Goal: Transaction & Acquisition: Book appointment/travel/reservation

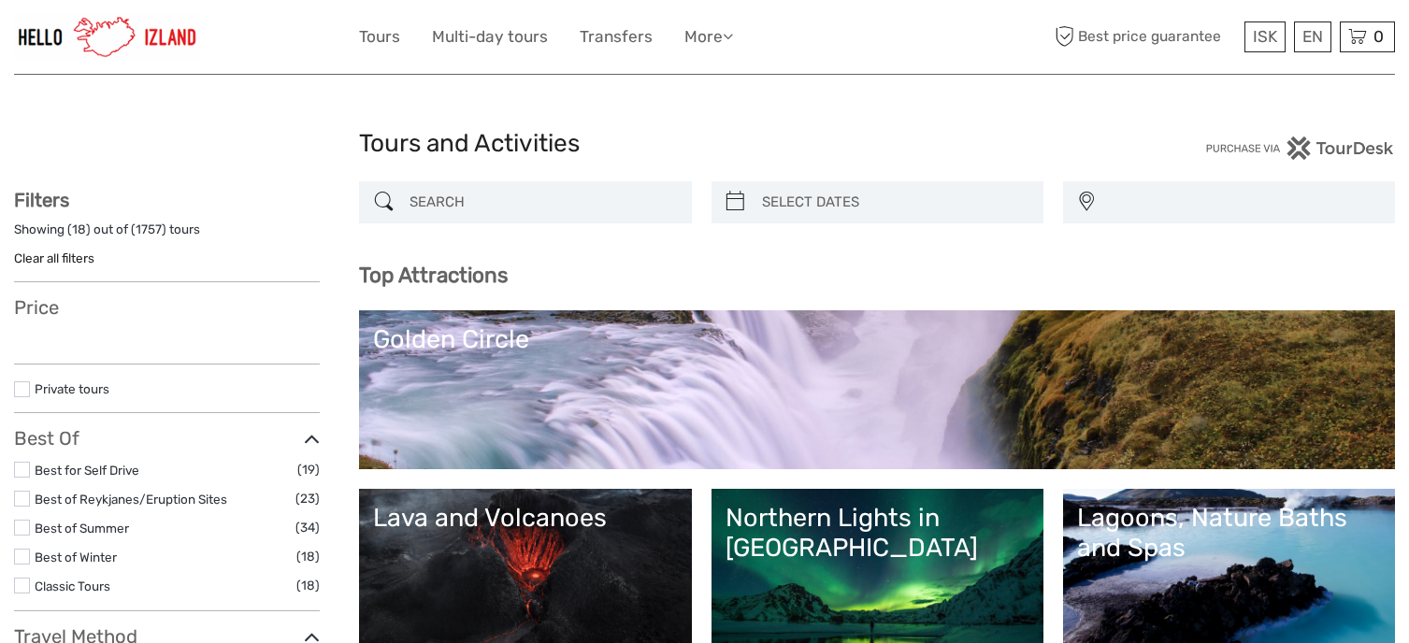
select select
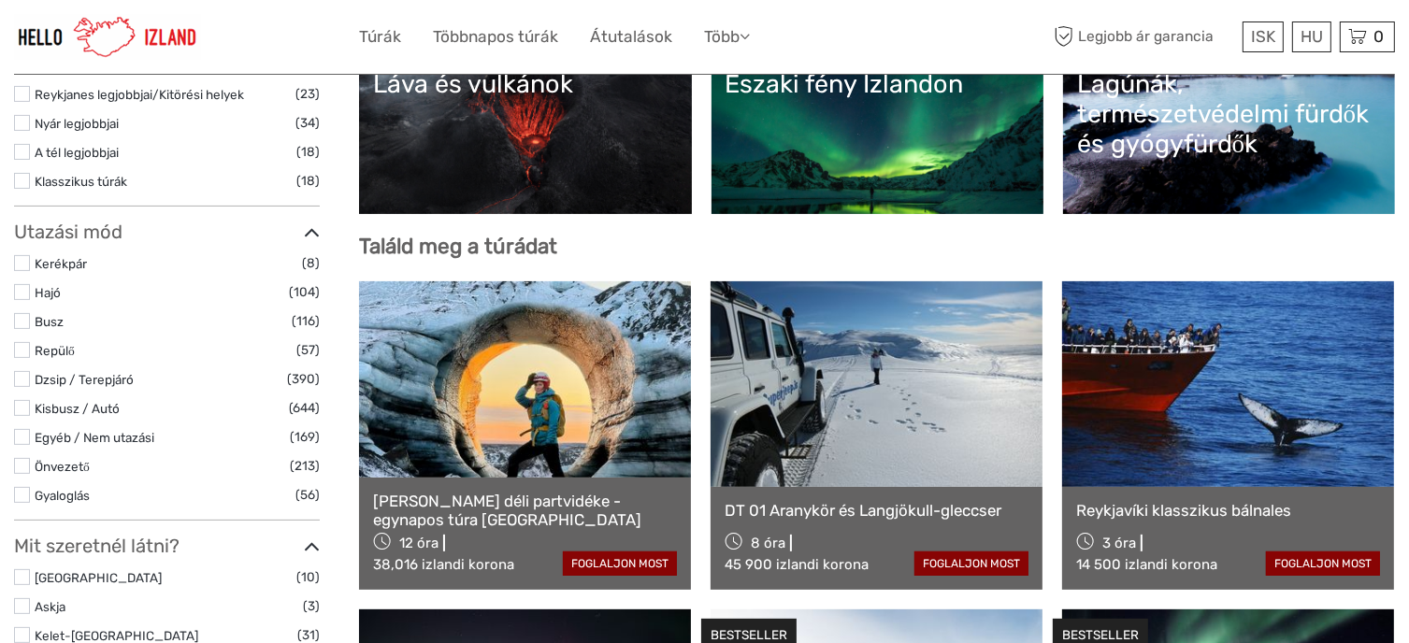
scroll to position [445, 0]
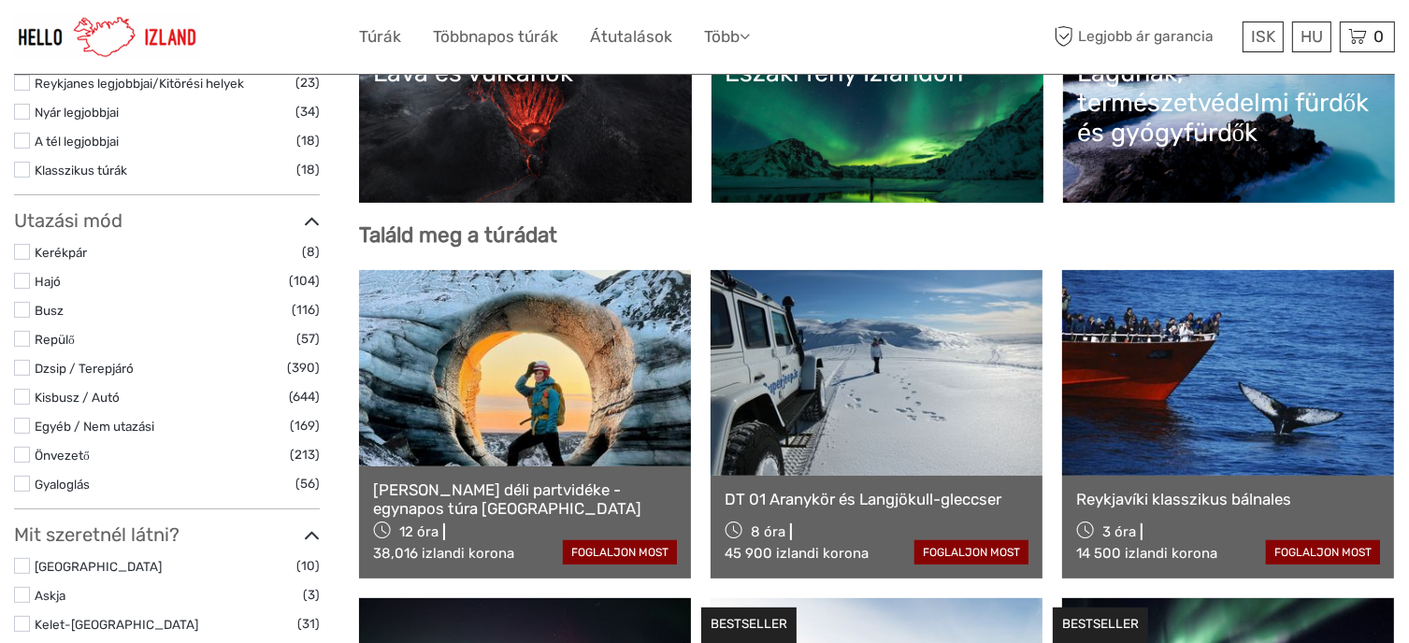
click at [22, 370] on label at bounding box center [22, 368] width 16 height 16
click at [0, 0] on input "checkbox" at bounding box center [0, 0] width 0 height 0
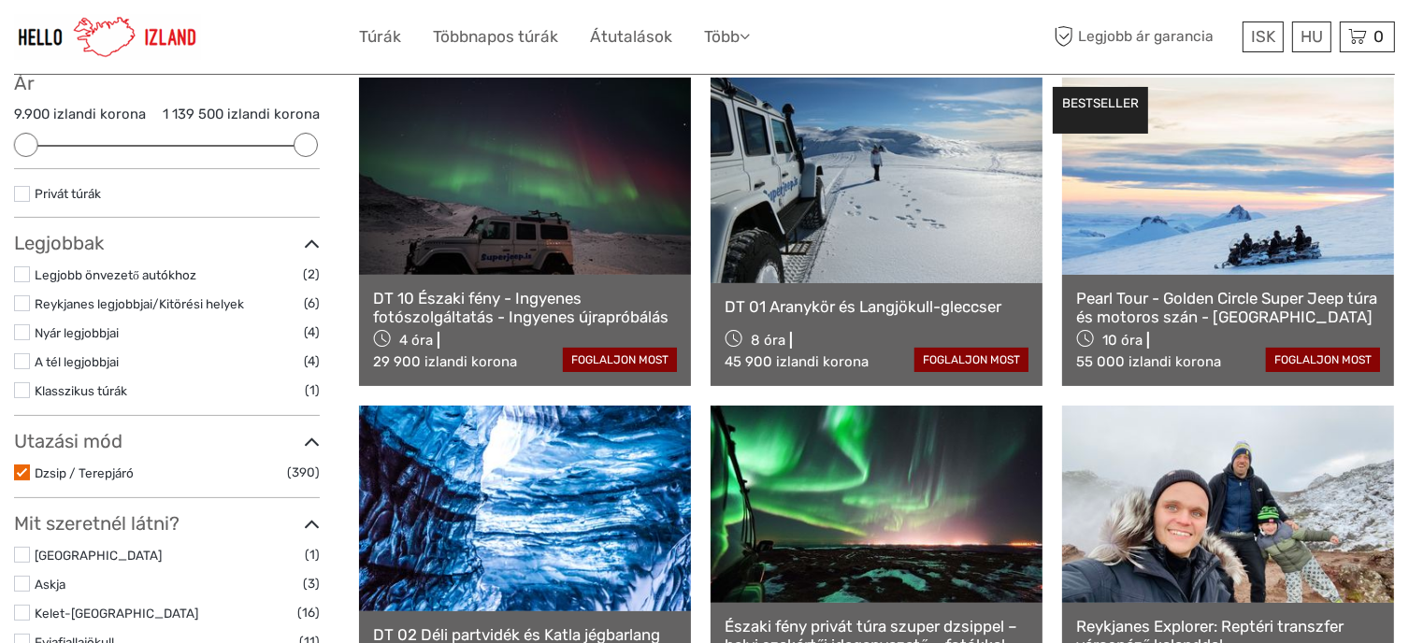
scroll to position [228, 0]
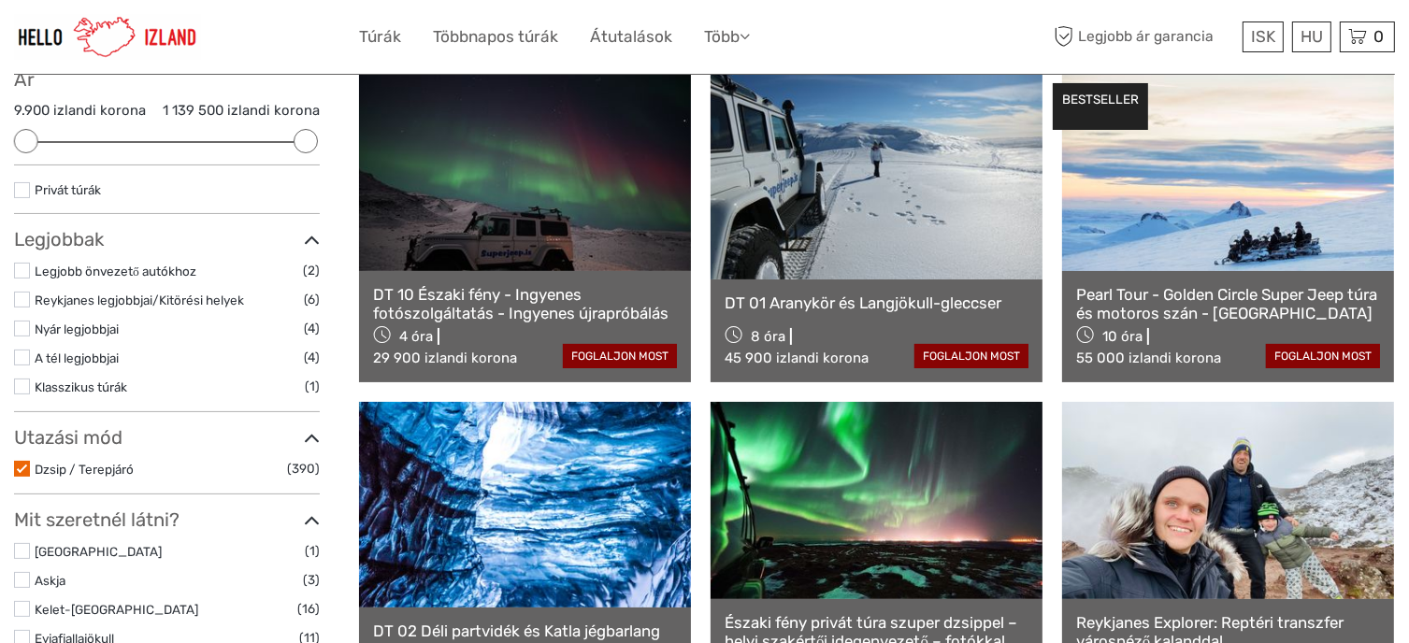
click at [24, 296] on label at bounding box center [22, 300] width 16 height 16
click at [0, 0] on input "checkbox" at bounding box center [0, 0] width 0 height 0
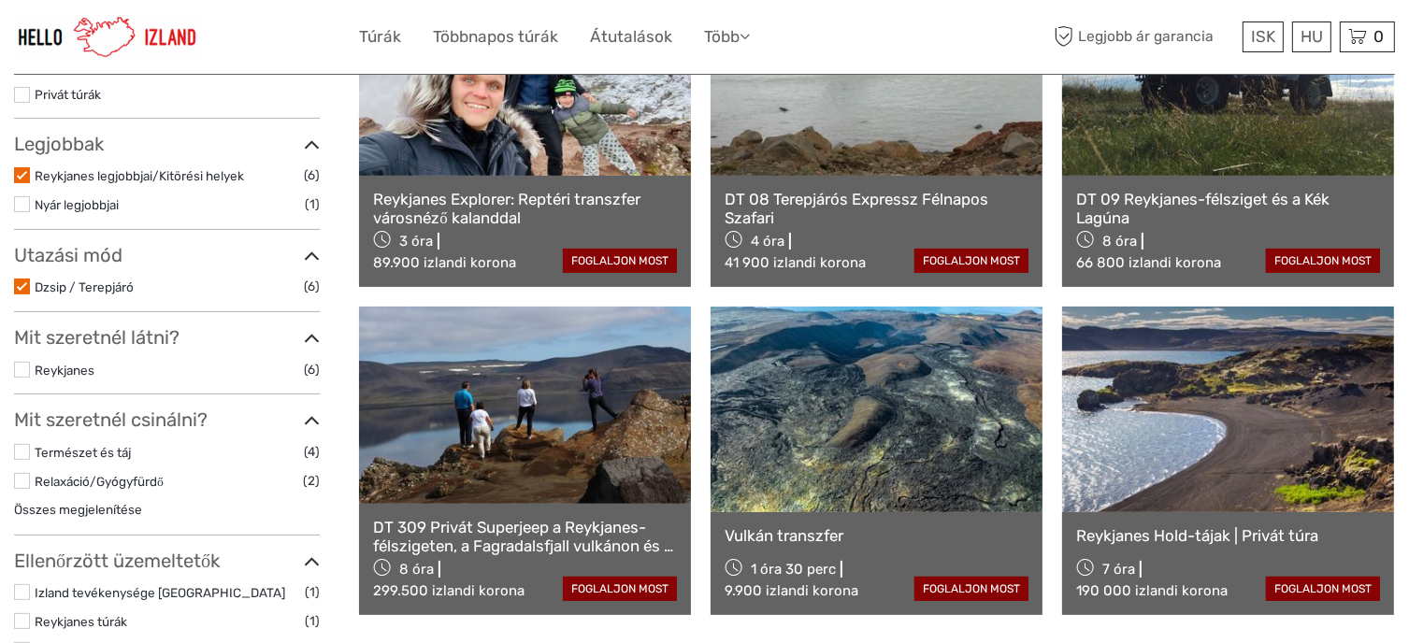
scroll to position [323, 0]
click at [17, 171] on label at bounding box center [22, 175] width 16 height 16
click at [0, 0] on input "checkbox" at bounding box center [0, 0] width 0 height 0
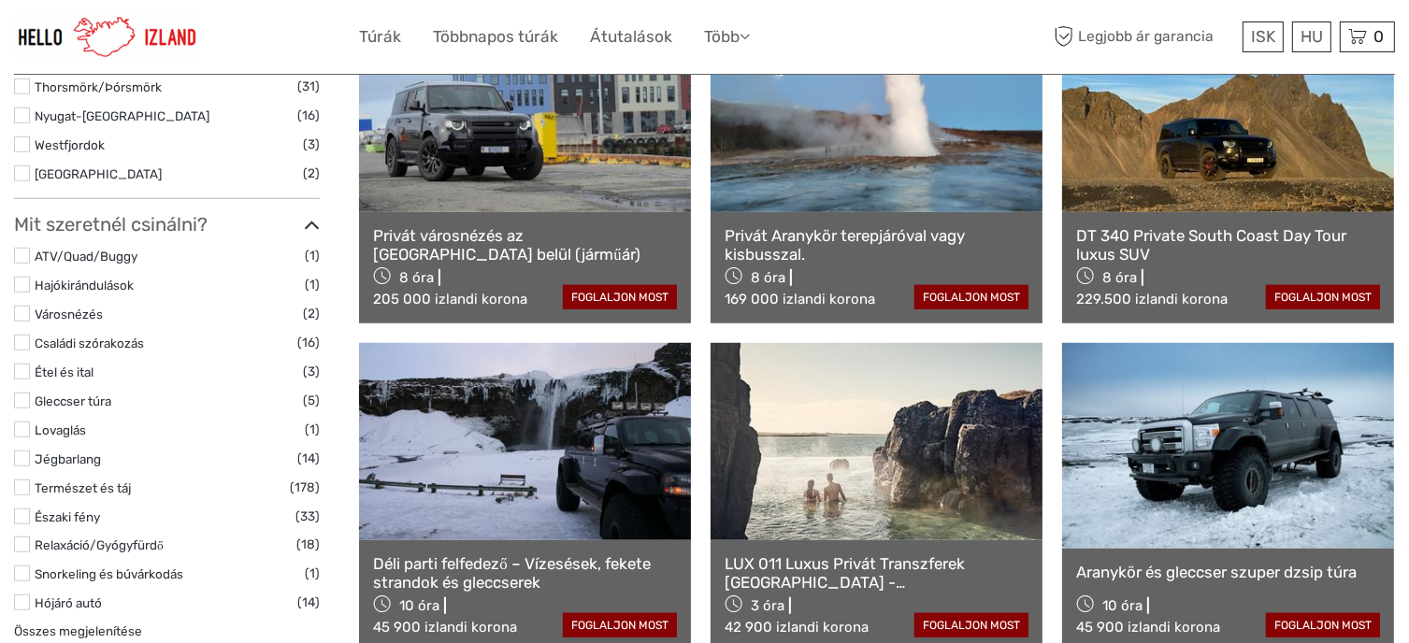
scroll to position [1272, 0]
click at [22, 508] on label at bounding box center [22, 516] width 16 height 16
click at [0, 0] on input "checkbox" at bounding box center [0, 0] width 0 height 0
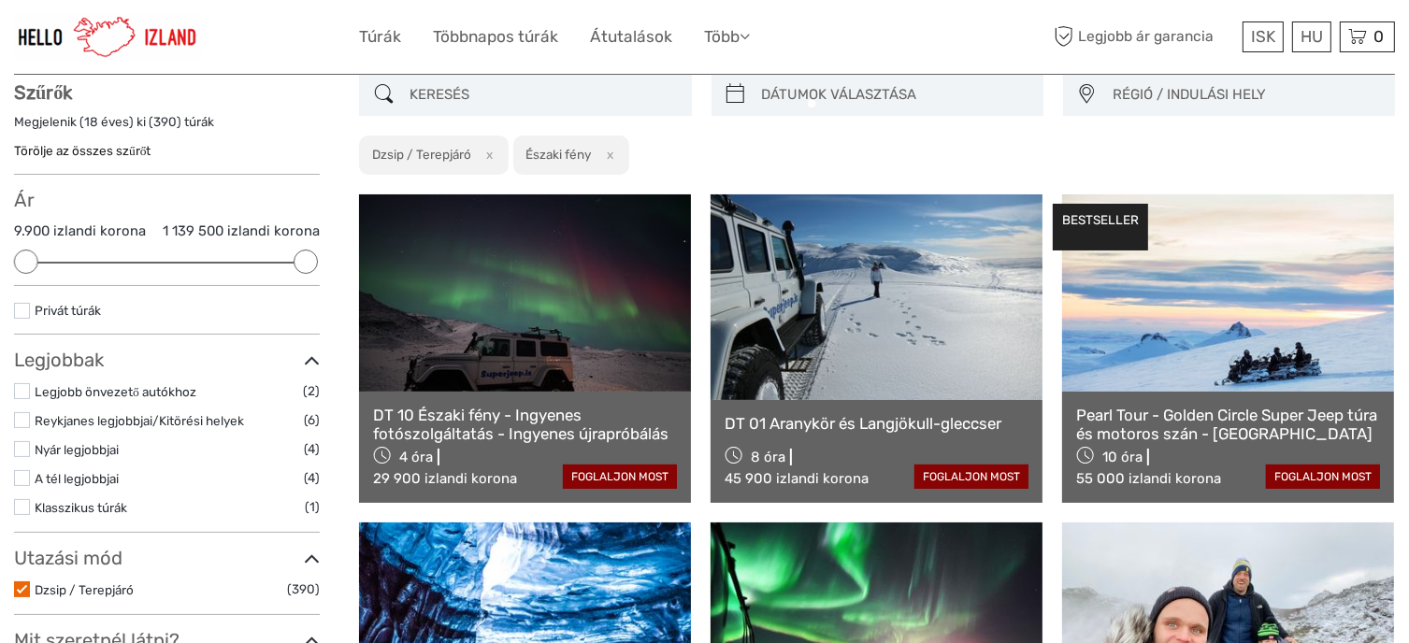
scroll to position [106, 0]
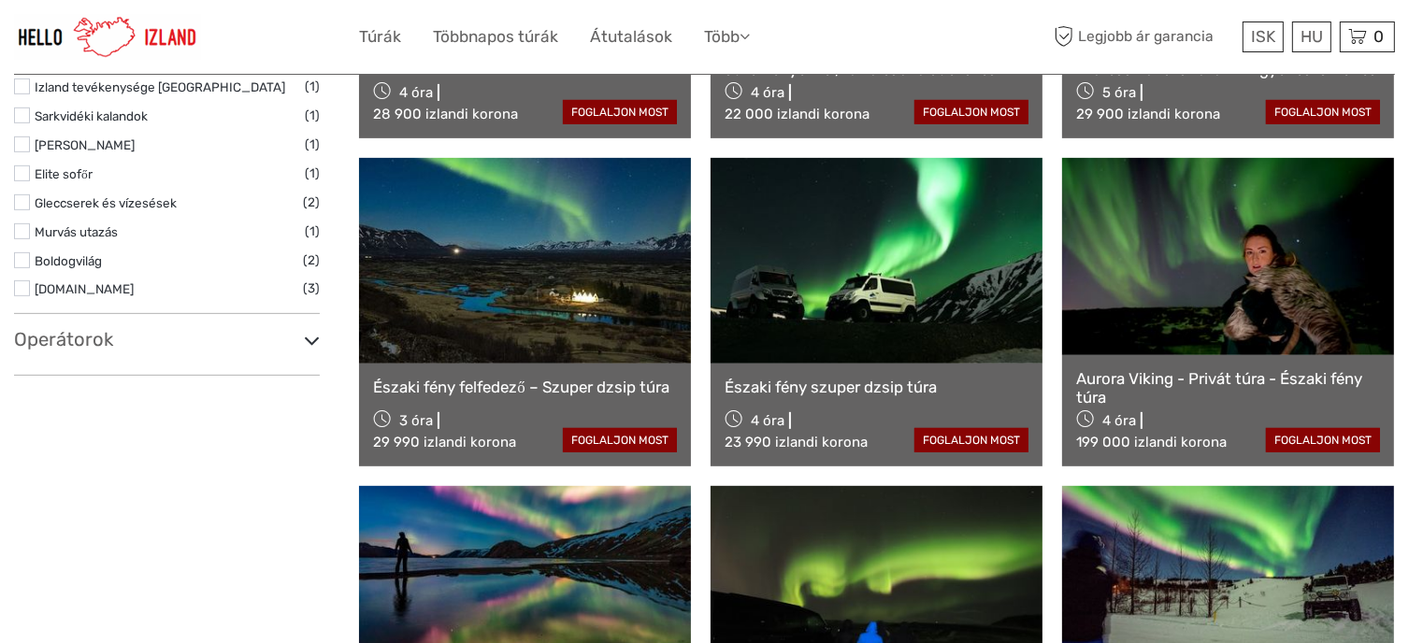
scroll to position [804, 0]
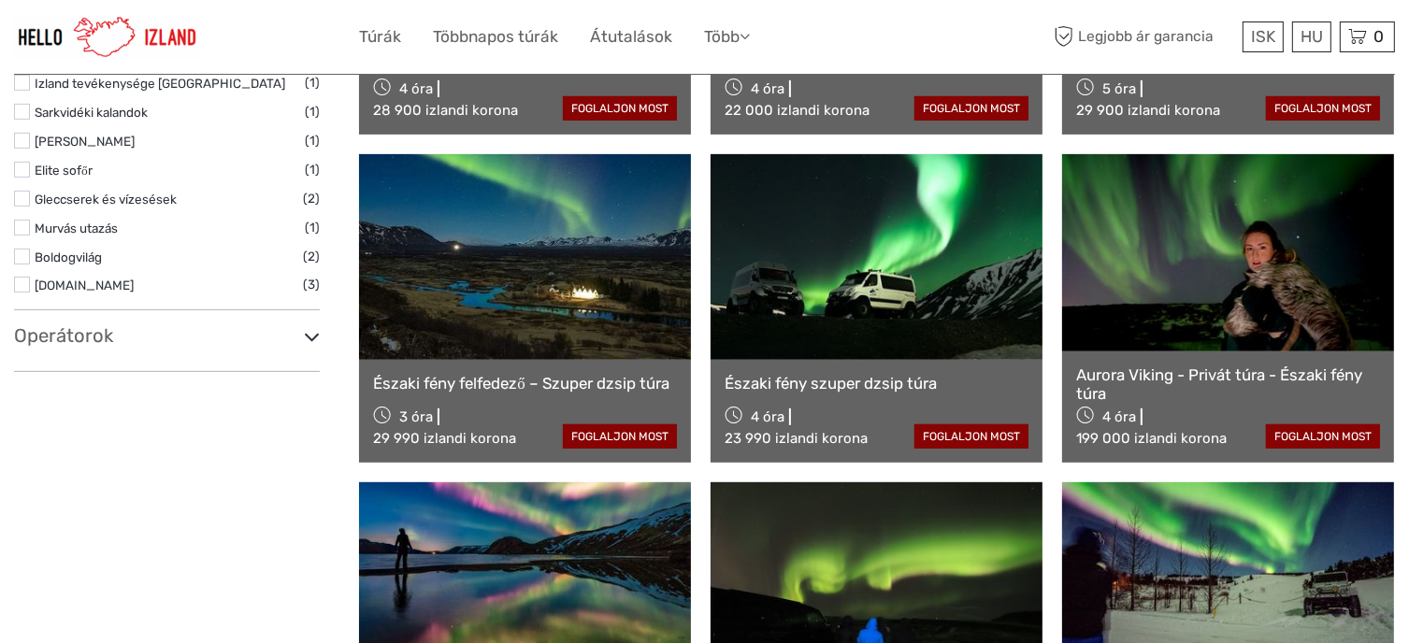
click at [308, 336] on icon at bounding box center [312, 336] width 16 height 25
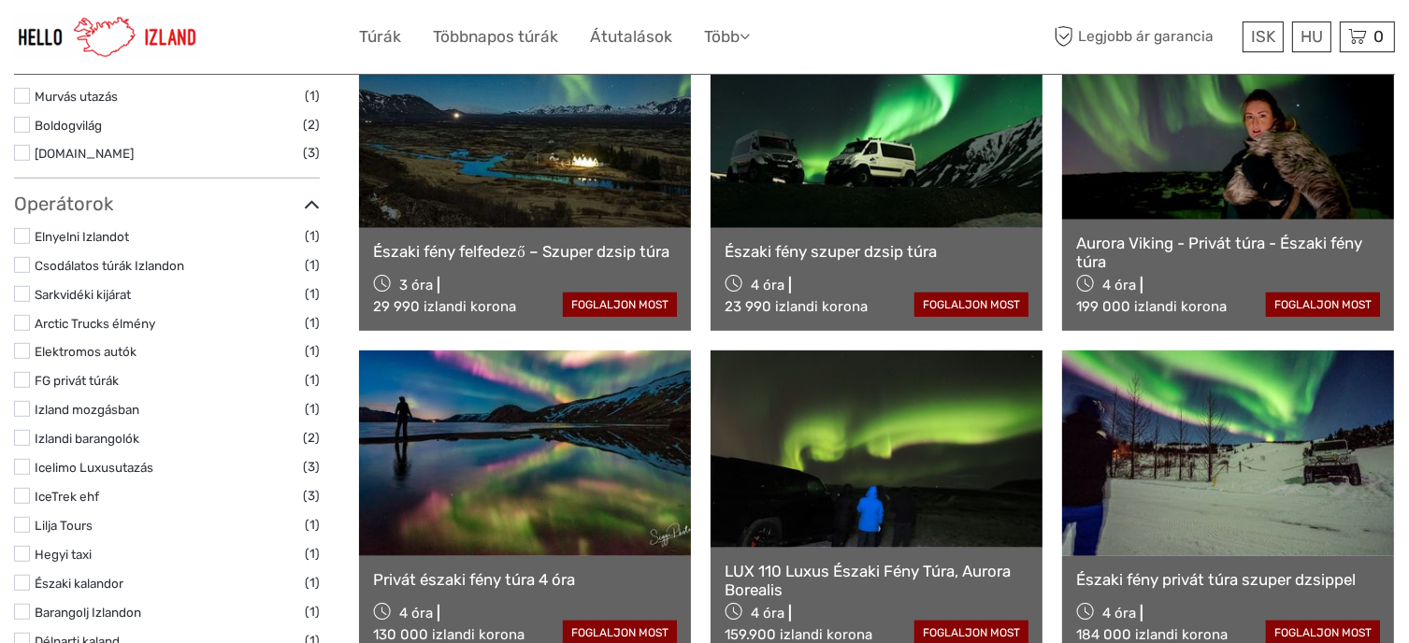
scroll to position [938, 0]
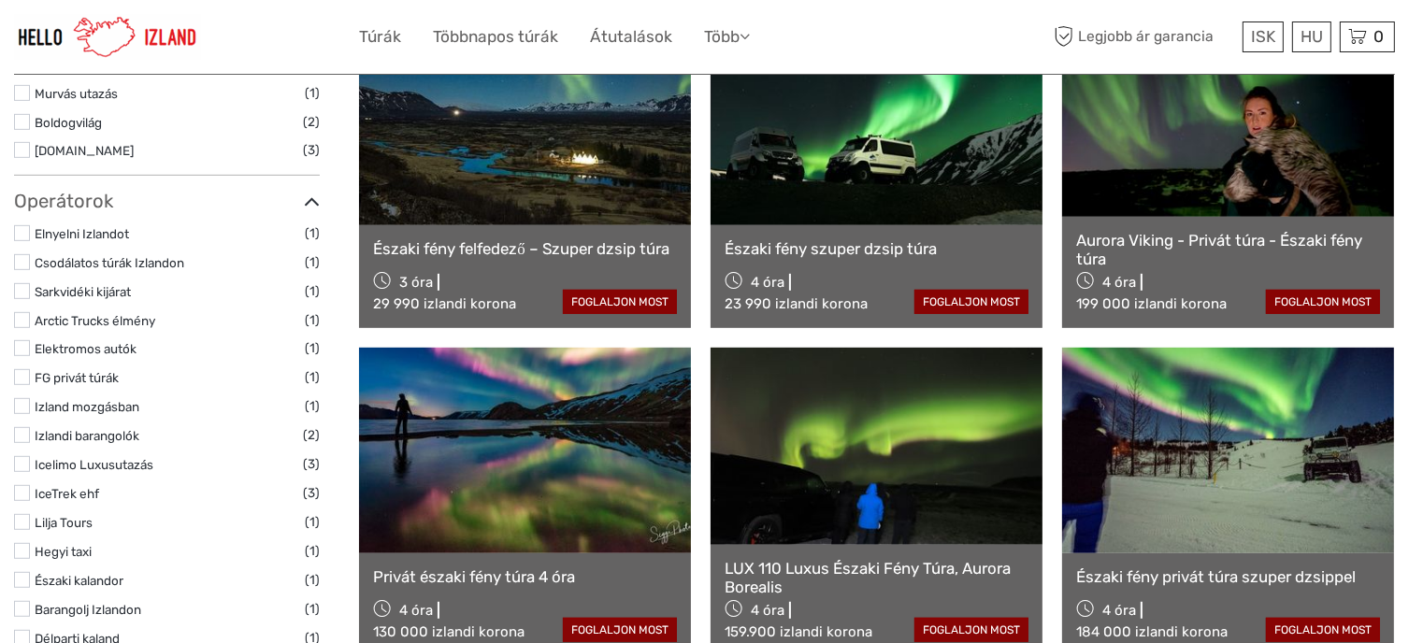
click at [17, 262] on label at bounding box center [22, 262] width 16 height 16
click at [0, 0] on input "checkbox" at bounding box center [0, 0] width 0 height 0
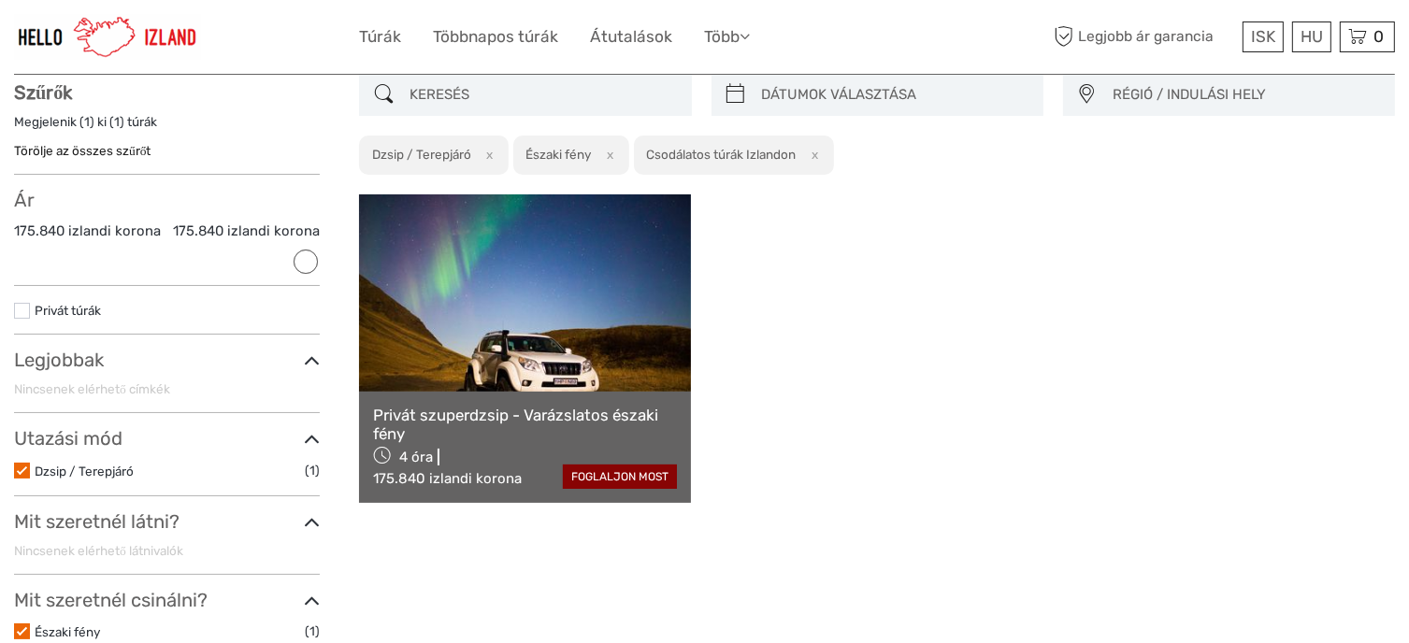
scroll to position [106, 0]
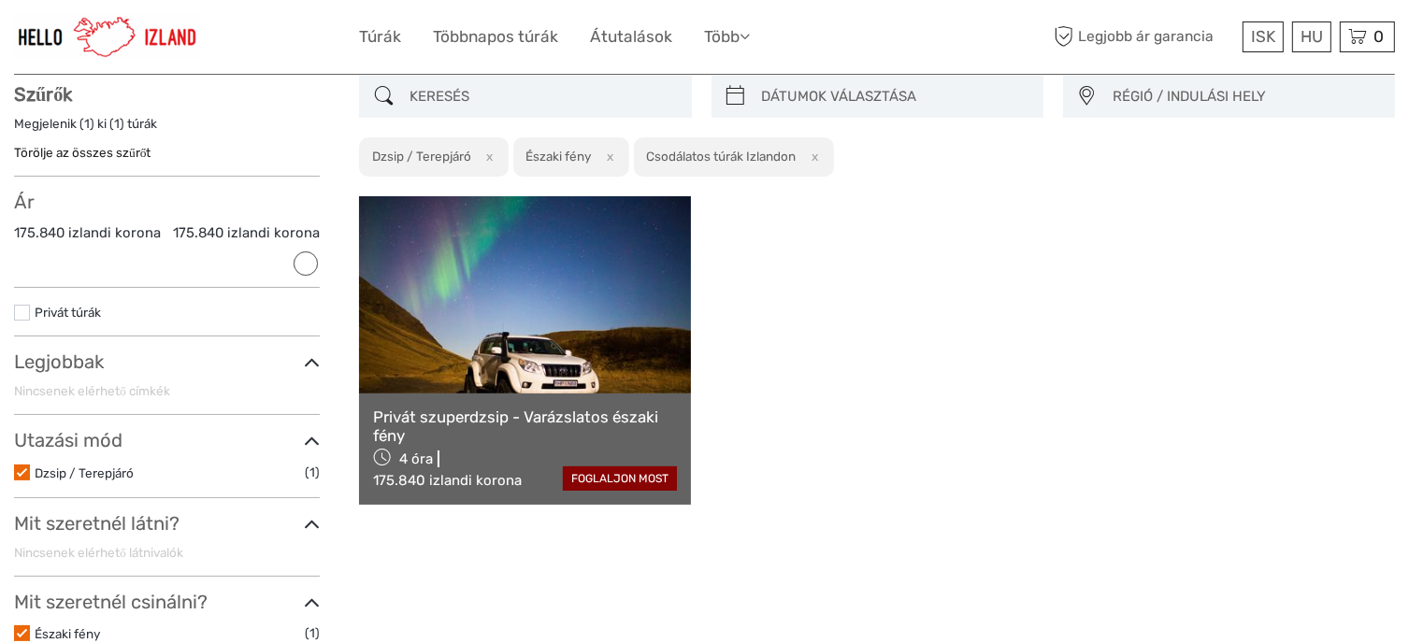
click at [447, 418] on font "Privát szuperdzsip - Varázslatos északi fény" at bounding box center [515, 426] width 285 height 37
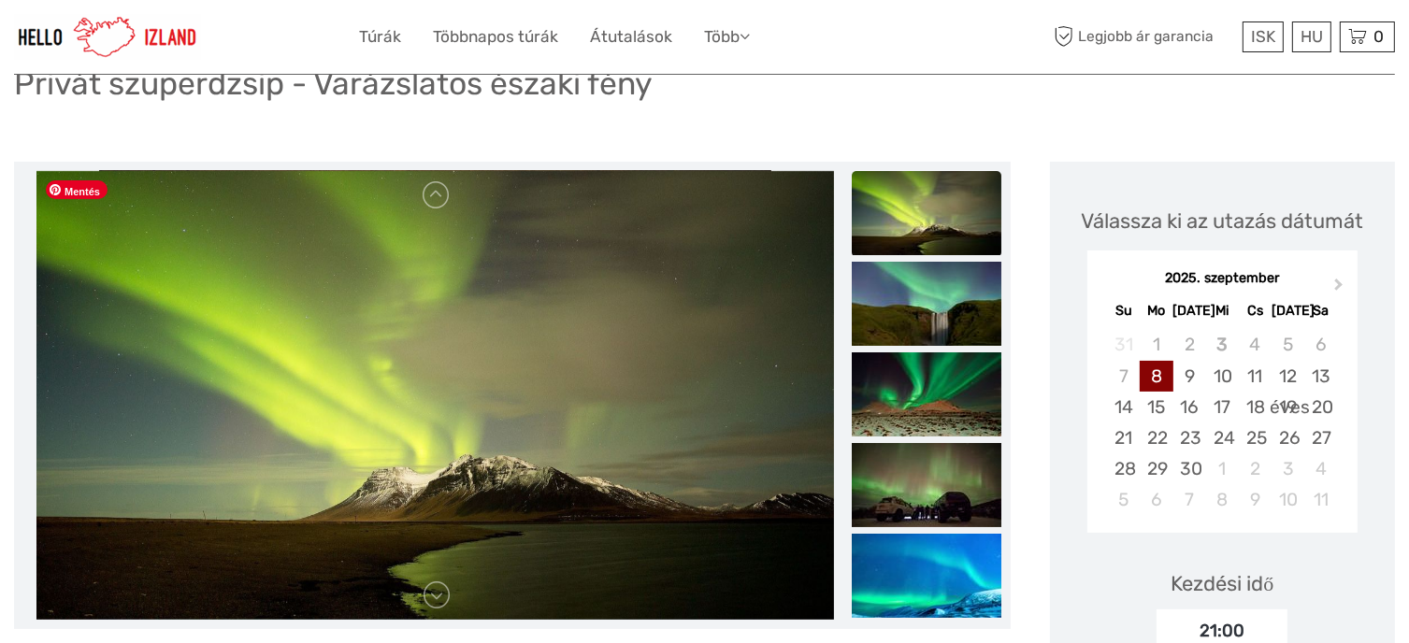
scroll to position [153, 0]
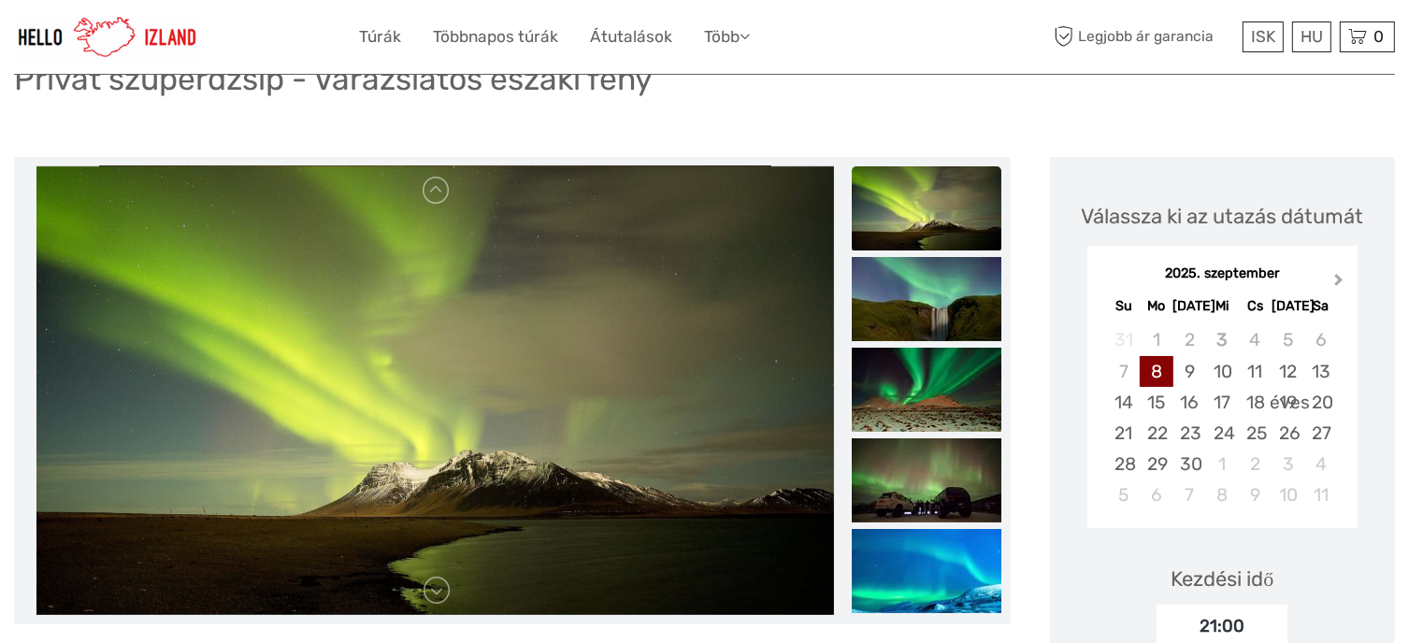
click at [1338, 279] on span "Következő hónap" at bounding box center [1338, 283] width 0 height 27
